Goal: Task Accomplishment & Management: Manage account settings

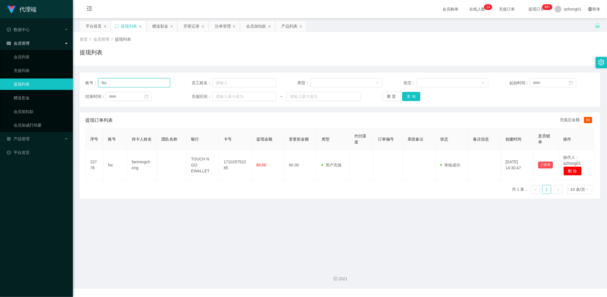
click at [117, 86] on input "fsc" at bounding box center [134, 82] width 72 height 9
click at [26, 98] on link "赠送彩金" at bounding box center [41, 97] width 55 height 11
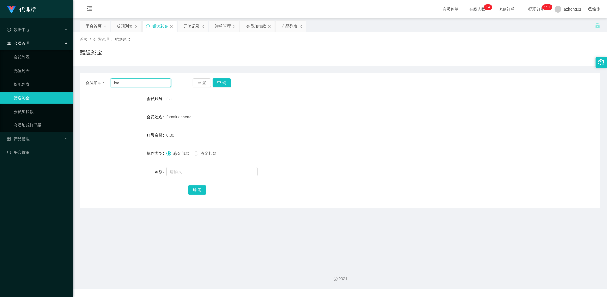
drag, startPoint x: 112, startPoint y: 80, endPoint x: 80, endPoint y: 80, distance: 31.6
click at [80, 80] on div "会员账号： fsc 重 置 查 询" at bounding box center [340, 82] width 520 height 9
paste input "Skyyong"
type input "Skyyong"
click at [223, 82] on button "查 询" at bounding box center [221, 82] width 18 height 9
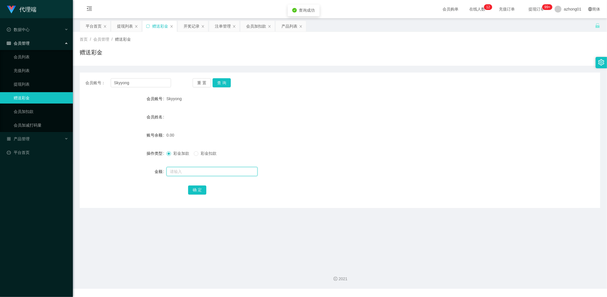
click at [202, 174] on input "text" at bounding box center [211, 171] width 91 height 9
type input "30"
click at [198, 187] on button "确 定" at bounding box center [197, 189] width 18 height 9
click at [29, 140] on span "产品管理" at bounding box center [18, 139] width 23 height 5
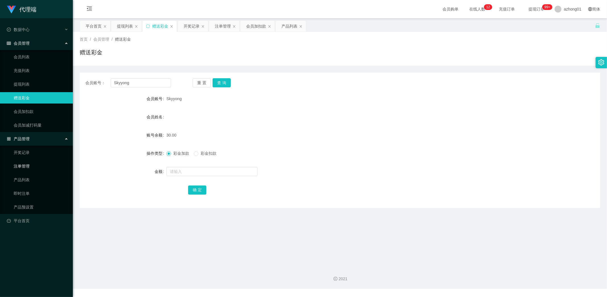
click at [30, 166] on link "注单管理" at bounding box center [41, 165] width 55 height 11
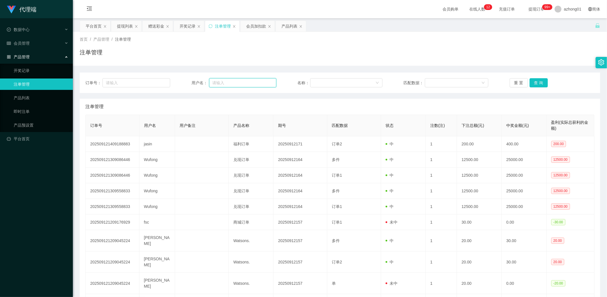
click at [228, 84] on input "text" at bounding box center [242, 82] width 67 height 9
paste input "Skyyong"
type input "Skyyong"
click at [539, 80] on button "查 询" at bounding box center [538, 82] width 18 height 9
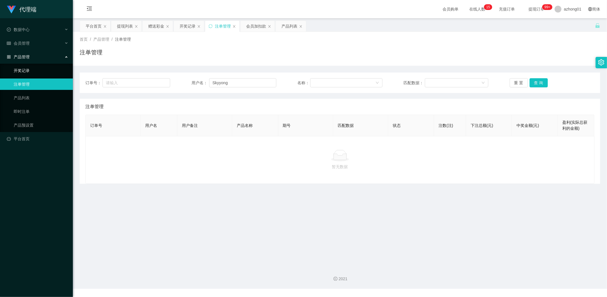
click at [27, 69] on link "开奖记录" at bounding box center [41, 70] width 55 height 11
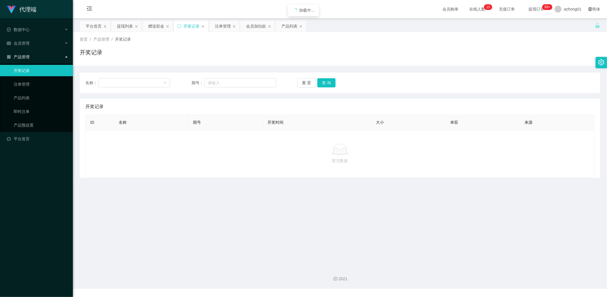
click at [29, 57] on span "产品管理" at bounding box center [18, 57] width 23 height 5
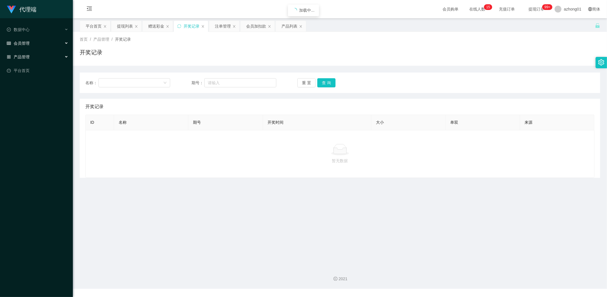
click at [28, 41] on span "会员管理" at bounding box center [18, 43] width 23 height 5
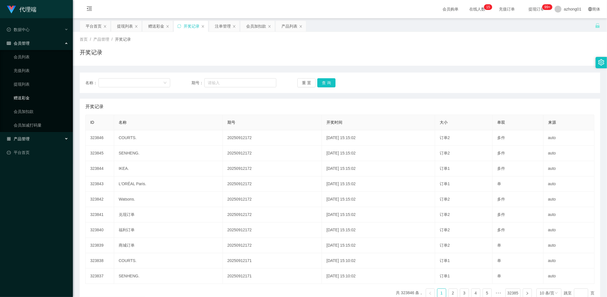
click at [25, 97] on link "赠送彩金" at bounding box center [41, 97] width 55 height 11
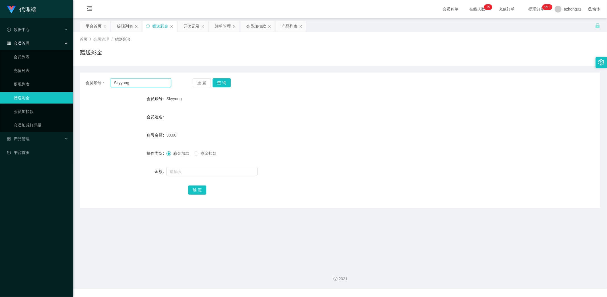
drag, startPoint x: 123, startPoint y: 86, endPoint x: 97, endPoint y: 85, distance: 25.3
click at [98, 85] on div "会员账号： [PERSON_NAME]" at bounding box center [128, 82] width 86 height 9
paste input "0183643104"
click at [229, 82] on button "查 询" at bounding box center [221, 82] width 18 height 9
click at [226, 81] on button "查 询" at bounding box center [221, 82] width 18 height 9
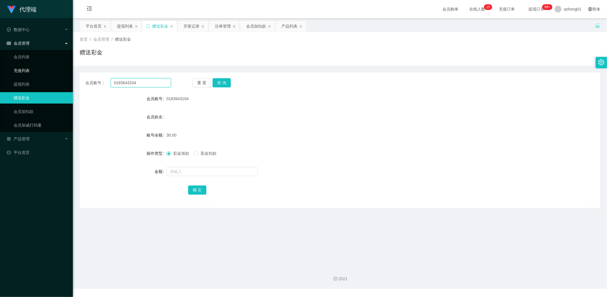
drag, startPoint x: 143, startPoint y: 81, endPoint x: 60, endPoint y: 66, distance: 84.3
click at [55, 65] on section "代理端 数据中心 会员管理 会员列表 充值列表 提现列表 赠送彩金 会员加扣款 会员加减打码量 产品管理 开奖记录 注单管理 产品列表 即时注单 产品预设置 …" at bounding box center [303, 144] width 607 height 289
paste input "Skyyong"
type input "Skyyong"
click at [221, 81] on button "查 询" at bounding box center [221, 82] width 18 height 9
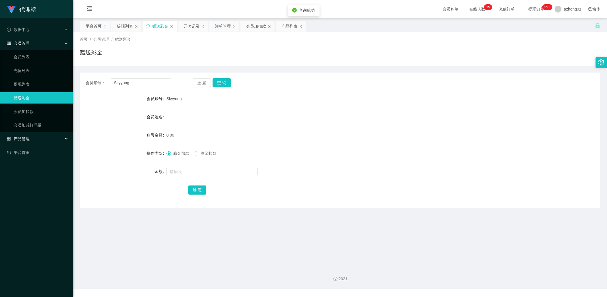
drag, startPoint x: 23, startPoint y: 138, endPoint x: 55, endPoint y: 147, distance: 33.3
click at [23, 138] on span "产品管理" at bounding box center [18, 139] width 23 height 5
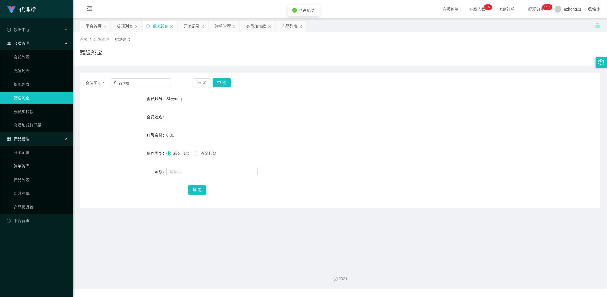
click at [26, 166] on link "注单管理" at bounding box center [41, 165] width 55 height 11
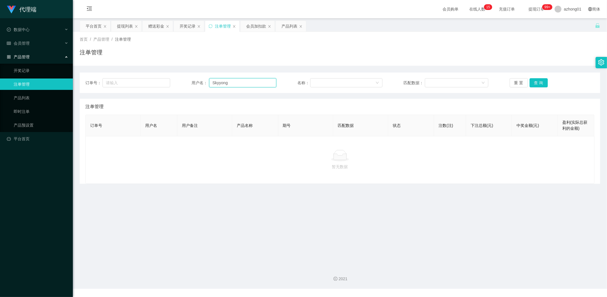
drag, startPoint x: 235, startPoint y: 82, endPoint x: 171, endPoint y: 83, distance: 64.3
click at [175, 82] on div "订单号： 用户名： Skyyong 名称： 匹配数据： 重 置 查 询" at bounding box center [339, 82] width 509 height 9
paste input "text"
click at [531, 84] on button "查 询" at bounding box center [538, 82] width 18 height 9
type input "Skyyong"
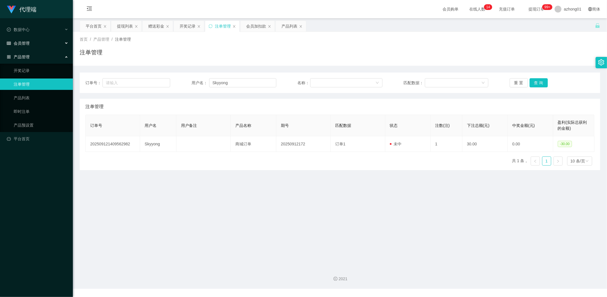
click at [25, 43] on span "会员管理" at bounding box center [18, 43] width 23 height 5
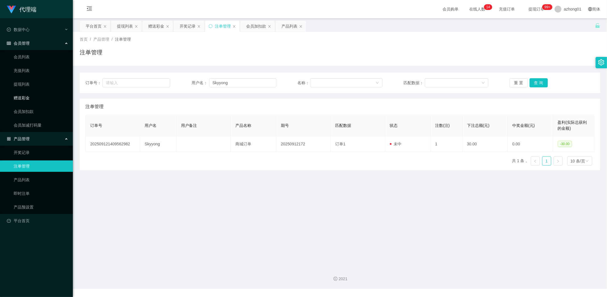
click at [26, 98] on link "赠送彩金" at bounding box center [41, 97] width 55 height 11
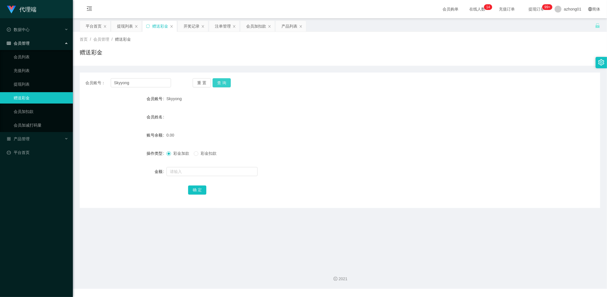
click at [223, 81] on button "查 询" at bounding box center [221, 82] width 18 height 9
click at [194, 171] on input "text" at bounding box center [211, 171] width 91 height 9
type input "60"
click at [195, 189] on button "确 定" at bounding box center [197, 189] width 18 height 9
click at [28, 87] on link "提现列表" at bounding box center [41, 83] width 55 height 11
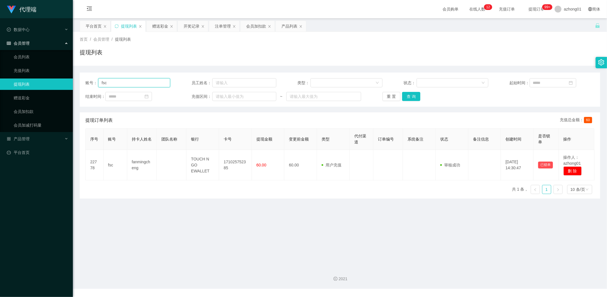
drag, startPoint x: 128, startPoint y: 86, endPoint x: 90, endPoint y: 84, distance: 37.8
click at [78, 81] on main "关闭左侧 关闭右侧 关闭其它 刷新页面 平台首页 提现列表 赠送彩金 开奖记录 注单管理 会员加扣款 产品列表 首页 / 会员管理 / 提现列表 / 提现列表…" at bounding box center [340, 140] width 534 height 244
paste input "Skyyong"
type input "Skyyong"
click at [408, 97] on button "查 询" at bounding box center [411, 96] width 18 height 9
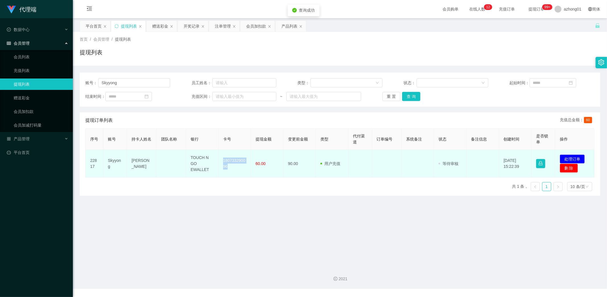
drag, startPoint x: 222, startPoint y: 158, endPoint x: 232, endPoint y: 170, distance: 15.3
click at [232, 170] on td "180733290096" at bounding box center [234, 164] width 32 height 28
copy td "180733290096"
click at [562, 158] on button "处理订单" at bounding box center [571, 158] width 25 height 9
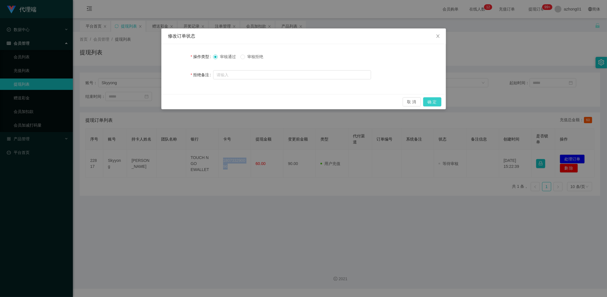
click at [430, 102] on button "确 定" at bounding box center [432, 101] width 18 height 9
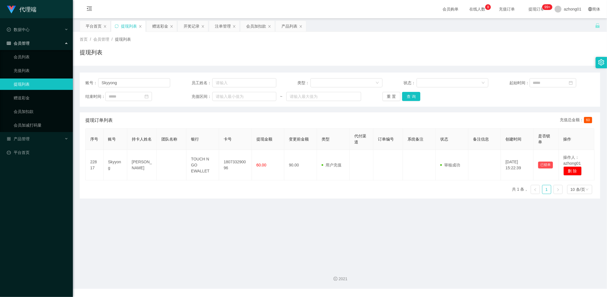
click at [259, 263] on div "2021" at bounding box center [340, 275] width 534 height 26
click at [26, 98] on link "赠送彩金" at bounding box center [41, 97] width 55 height 11
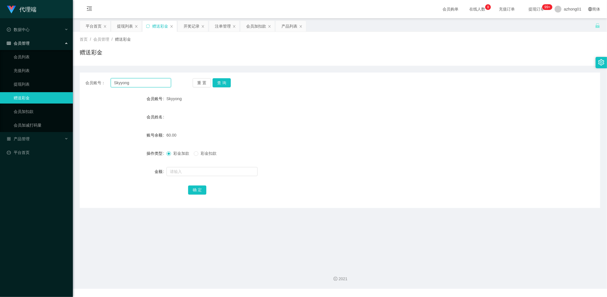
drag, startPoint x: 142, startPoint y: 87, endPoint x: 87, endPoint y: 89, distance: 55.2
click at [88, 88] on div "会员账号： Skyyong 重 置 查 询 会员账号 Skyyong 会员姓名 账号余额 60.00 操作类型 彩金加款 彩金扣款 金额 确 定" at bounding box center [340, 140] width 520 height 135
paste input "0183643104"
type input "0183643104"
click at [219, 82] on button "查 询" at bounding box center [221, 82] width 18 height 9
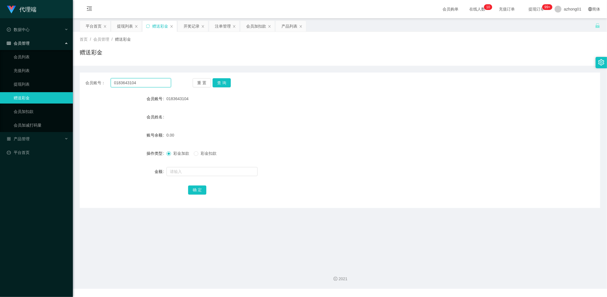
drag, startPoint x: 147, startPoint y: 85, endPoint x: 92, endPoint y: 80, distance: 55.4
click at [82, 78] on div "会员账号： 0183643104 重 置 查 询" at bounding box center [340, 82] width 520 height 9
click at [228, 82] on button "查 询" at bounding box center [221, 82] width 18 height 9
click at [224, 82] on button "查 询" at bounding box center [221, 82] width 18 height 9
click at [27, 138] on span "产品管理" at bounding box center [18, 139] width 23 height 5
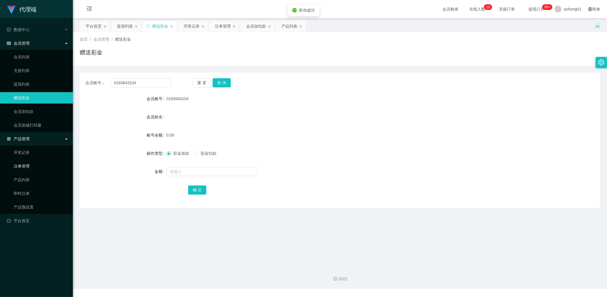
click at [29, 164] on link "注单管理" at bounding box center [41, 165] width 55 height 11
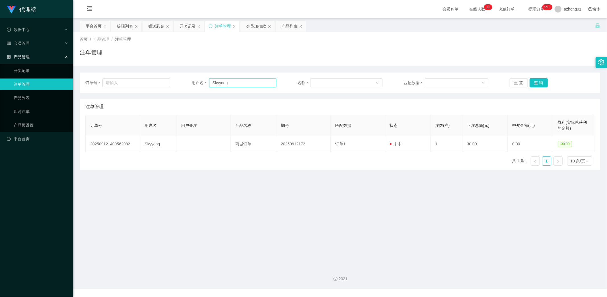
click at [240, 82] on input "Skyyong" at bounding box center [242, 82] width 67 height 9
drag, startPoint x: 240, startPoint y: 82, endPoint x: 172, endPoint y: 82, distance: 67.7
click at [172, 82] on div "订单号： 用户名： Skyyong 名称： 匹配数据： 重 置 查 询" at bounding box center [339, 82] width 509 height 9
paste input "0183643104"
type input "0183643104"
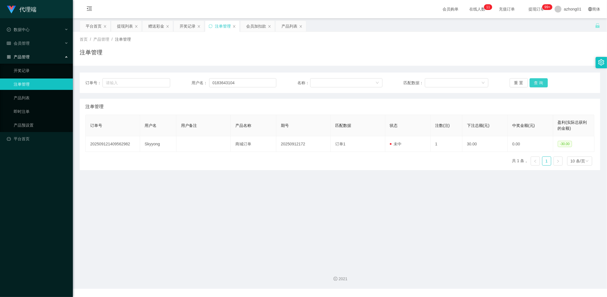
click at [534, 80] on button "查 询" at bounding box center [538, 82] width 18 height 9
click at [29, 41] on span "会员管理" at bounding box center [18, 43] width 23 height 5
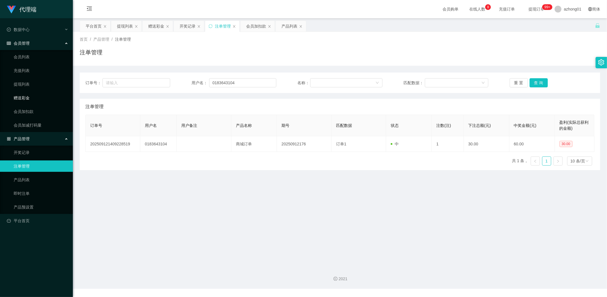
click at [28, 98] on link "赠送彩金" at bounding box center [41, 97] width 55 height 11
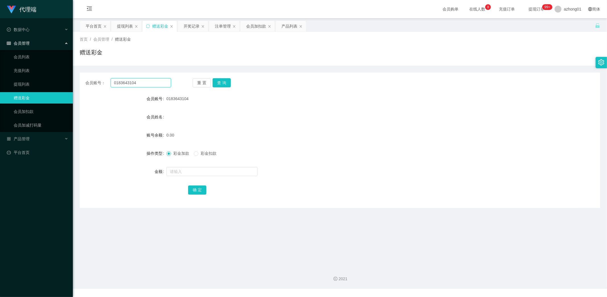
drag, startPoint x: 140, startPoint y: 82, endPoint x: 83, endPoint y: 86, distance: 57.3
click at [71, 78] on section "代理端 数据中心 会员管理 会员列表 充值列表 提现列表 赠送彩金 会员加扣款 会员加减打码量 产品管理 开奖记录 注单管理 产品列表 即时注单 产品预设置 …" at bounding box center [303, 144] width 607 height 289
click at [226, 80] on button "查 询" at bounding box center [221, 82] width 18 height 9
drag, startPoint x: 146, startPoint y: 83, endPoint x: 104, endPoint y: 86, distance: 41.6
click at [104, 84] on div "会员账号： 0183643104" at bounding box center [128, 82] width 86 height 9
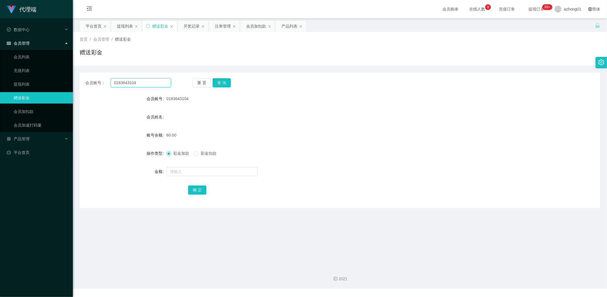
paste input "Appleyeap"
type input "Appleyeap"
click at [222, 81] on button "查 询" at bounding box center [221, 82] width 18 height 9
click at [224, 84] on button "查 询" at bounding box center [221, 82] width 18 height 9
click at [224, 82] on button "查 询" at bounding box center [224, 82] width 24 height 9
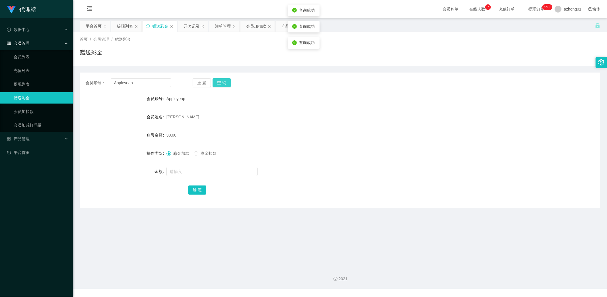
click at [224, 82] on button "查 询" at bounding box center [221, 82] width 18 height 9
click at [14, 84] on link "提现列表" at bounding box center [41, 83] width 55 height 11
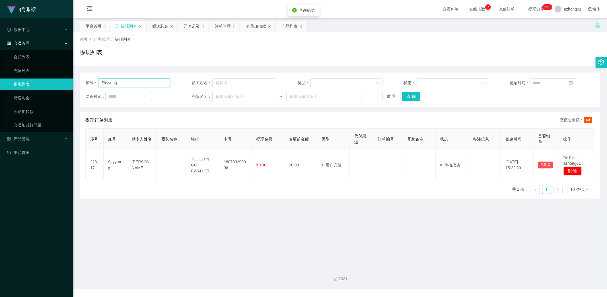
drag, startPoint x: 121, startPoint y: 83, endPoint x: 58, endPoint y: 80, distance: 62.9
click at [60, 81] on section "代理端 数据中心 会员管理 会员列表 充值列表 提现列表 赠送彩金 会员加扣款 会员加减打码量 产品管理 开奖记录 注单管理 产品列表 即时注单 产品预设置 …" at bounding box center [303, 144] width 607 height 289
paste input "Appleyeap"
click at [409, 94] on button "查 询" at bounding box center [411, 96] width 18 height 9
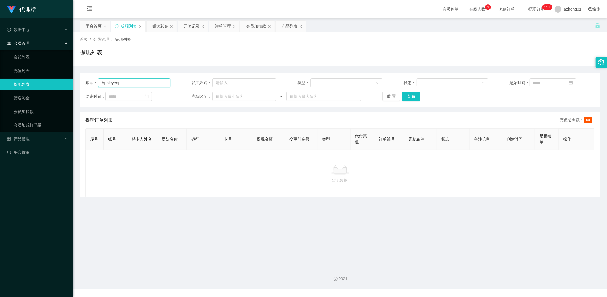
drag, startPoint x: 120, startPoint y: 80, endPoint x: 88, endPoint y: 86, distance: 31.7
click at [63, 76] on section "代理端 数据中心 会员管理 会员列表 充值列表 提现列表 赠送彩金 会员加扣款 会员加减打码量 产品管理 开奖记录 注单管理 产品列表 即时注单 产品预设置 …" at bounding box center [303, 144] width 607 height 289
paste input "0183643104"
type input "0183643104"
click at [412, 96] on button "查 询" at bounding box center [411, 96] width 18 height 9
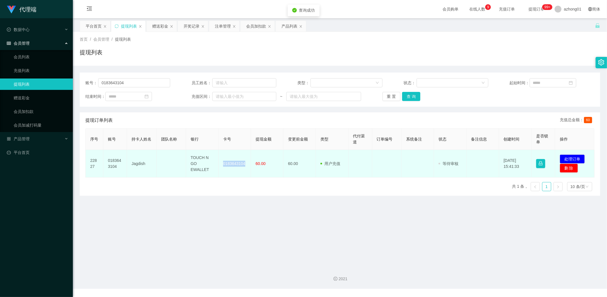
drag, startPoint x: 220, startPoint y: 164, endPoint x: 246, endPoint y: 168, distance: 26.5
click at [246, 168] on td "0183643104" at bounding box center [234, 164] width 32 height 28
copy td "0183643104"
click at [569, 157] on button "处理订单" at bounding box center [571, 158] width 25 height 9
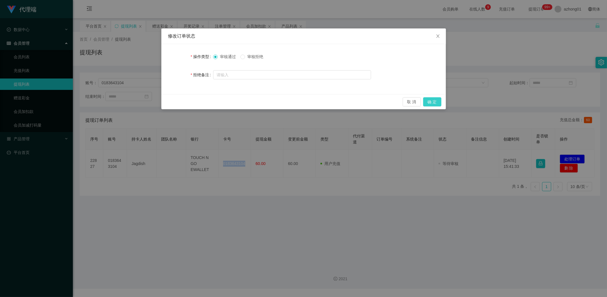
click at [433, 102] on button "确 定" at bounding box center [432, 101] width 18 height 9
